Goal: Check status: Check status

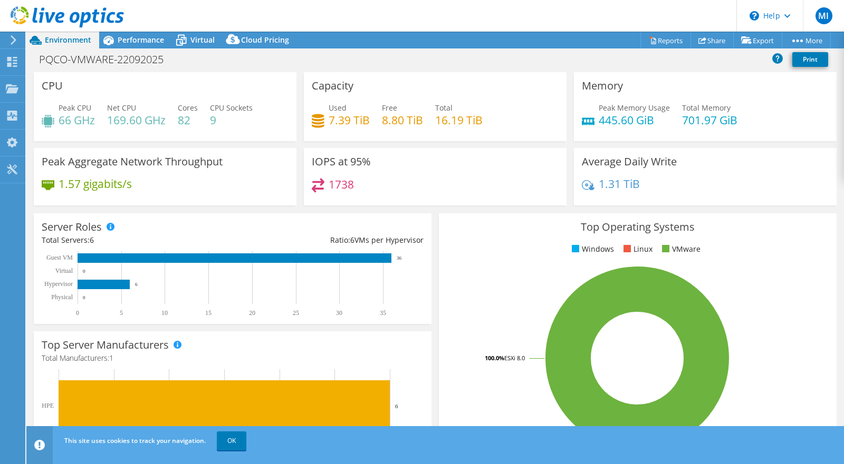
select select "USD"
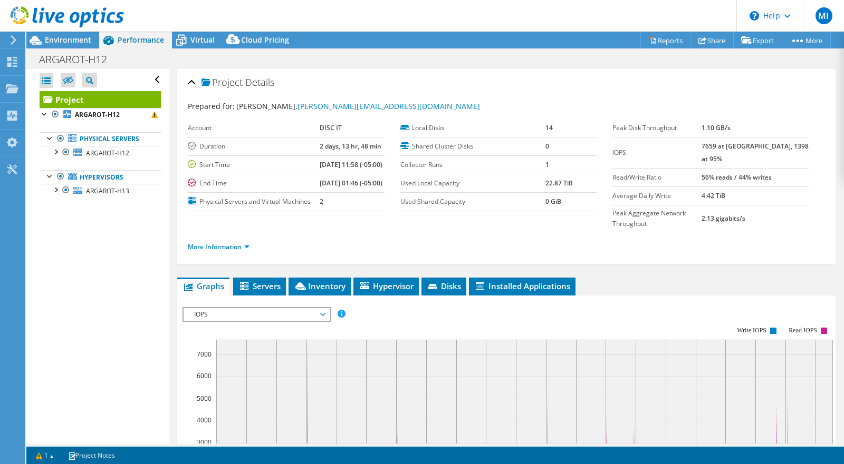
select select "USD"
click at [304, 290] on icon at bounding box center [300, 287] width 11 height 8
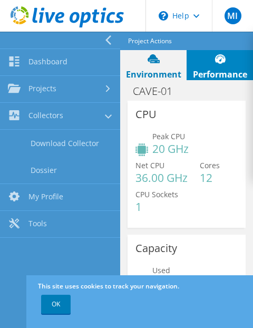
click at [180, 121] on div "CPU Peak CPU 20 GHz Net CPU 36.00 GHz Cores 12 CPU Sockets 1" at bounding box center [187, 164] width 118 height 127
